Goal: Task Accomplishment & Management: Manage account settings

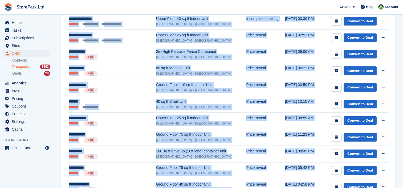
scroll to position [123, 0]
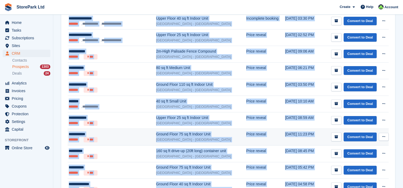
click at [384, 137] on icon at bounding box center [383, 136] width 3 height 3
click at [366, 166] on p "Delete prospect" at bounding box center [363, 165] width 46 height 7
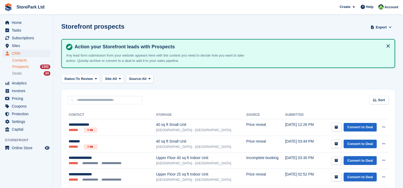
click at [23, 59] on link "Contacts" at bounding box center [31, 60] width 38 height 5
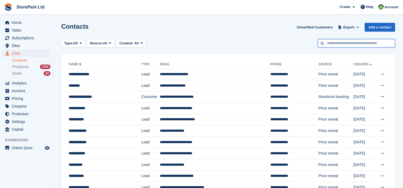
click at [323, 41] on input "text" at bounding box center [355, 43] width 77 height 9
type input "******"
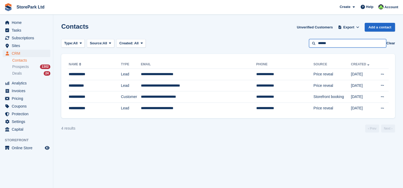
click at [336, 47] on input "******" at bounding box center [347, 43] width 77 height 9
click at [37, 69] on div "Prospects 1302" at bounding box center [31, 66] width 38 height 5
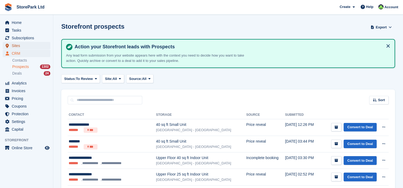
click at [25, 45] on span "Sites" at bounding box center [28, 45] width 32 height 7
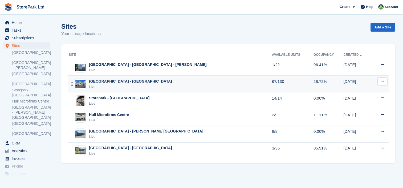
click at [120, 89] on div "Live" at bounding box center [130, 86] width 83 height 5
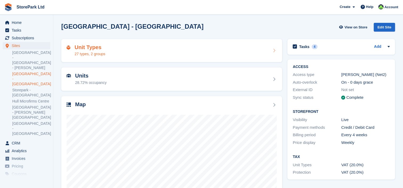
click at [121, 60] on div "Unit Types 27 types, 2 groups" at bounding box center [171, 50] width 221 height 23
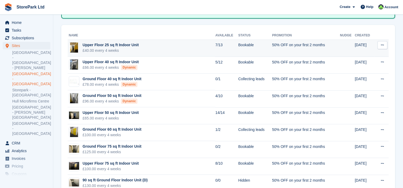
scroll to position [50, 0]
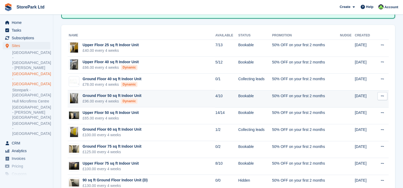
click at [151, 101] on td "Ground Floor 50 sq ft Indoor Unit £96.00 every 4 weeks Dynamic" at bounding box center [141, 98] width 147 height 17
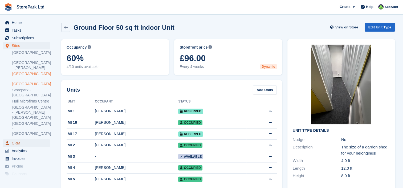
click at [13, 140] on span "CRM" at bounding box center [28, 143] width 32 height 7
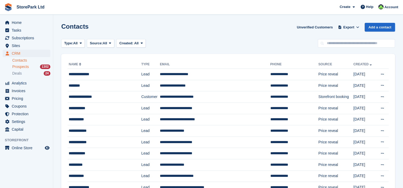
click at [23, 65] on span "Prospects" at bounding box center [20, 66] width 16 height 5
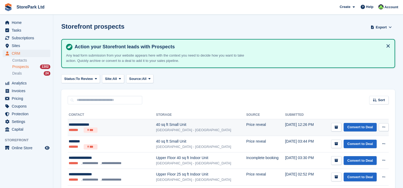
click at [130, 131] on ul "******* ***" at bounding box center [105, 130] width 72 height 5
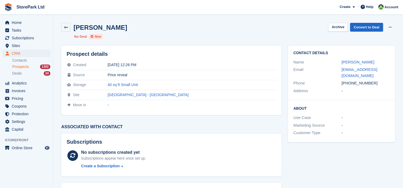
click at [20, 65] on span "Prospects" at bounding box center [20, 66] width 16 height 5
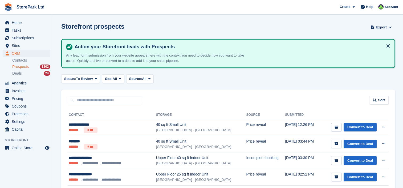
click at [20, 67] on span "Prospects" at bounding box center [20, 66] width 16 height 5
